Goal: Transaction & Acquisition: Purchase product/service

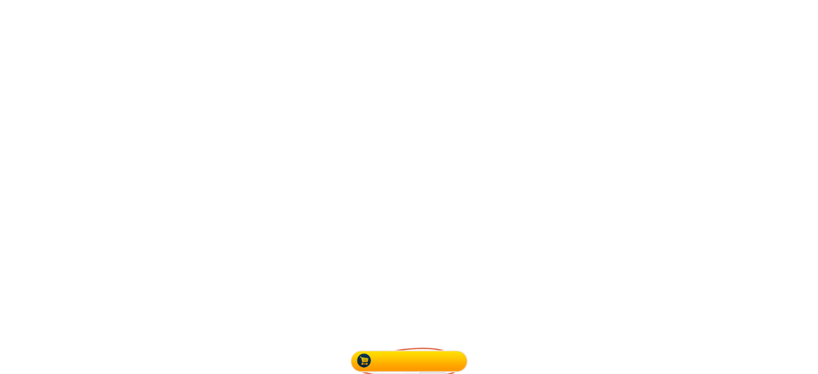
scroll to position [2043, 0]
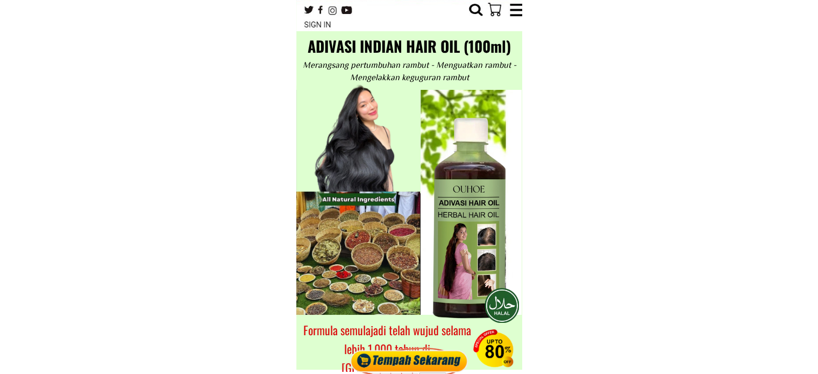
click at [422, 358] on div at bounding box center [409, 357] width 124 height 33
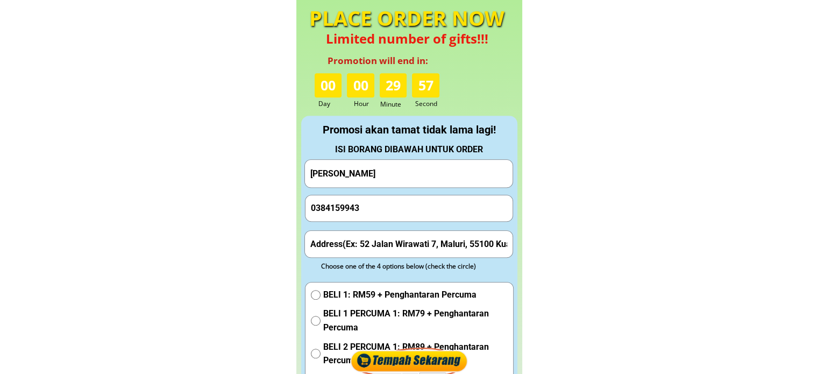
scroll to position [4871, 0]
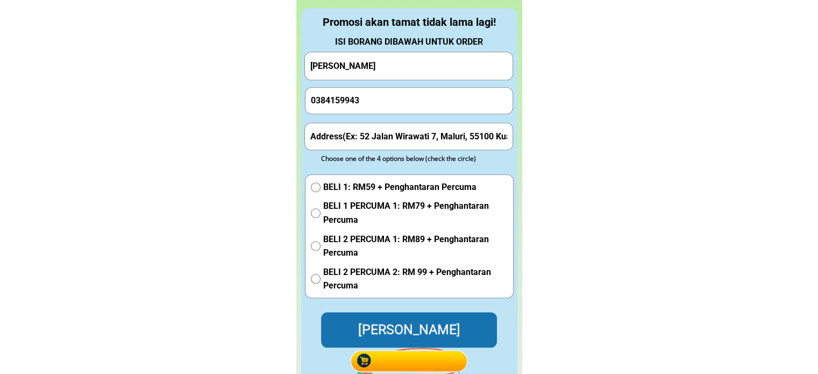
click at [312, 214] on input "radio" at bounding box center [316, 213] width 10 height 10
radio input "true"
click at [405, 331] on p "[PERSON_NAME]" at bounding box center [409, 329] width 176 height 35
click at [387, 142] on input "text" at bounding box center [408, 136] width 202 height 26
type input "[PERSON_NAME] [GEOGRAPHIC_DATA]"
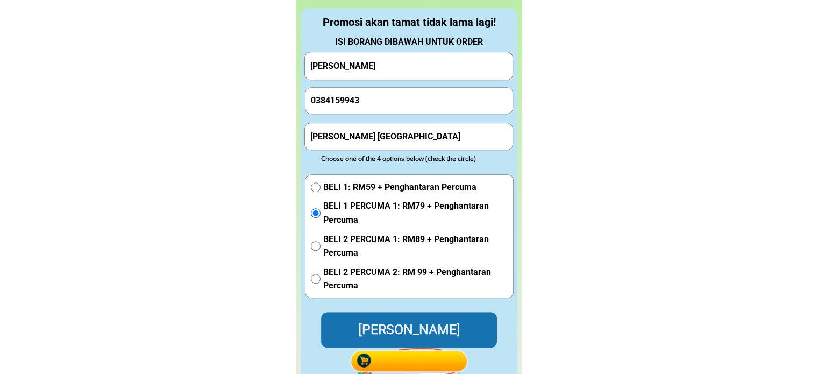
click at [415, 330] on p "[PERSON_NAME]" at bounding box center [409, 329] width 176 height 35
